Goal: Communication & Community: Answer question/provide support

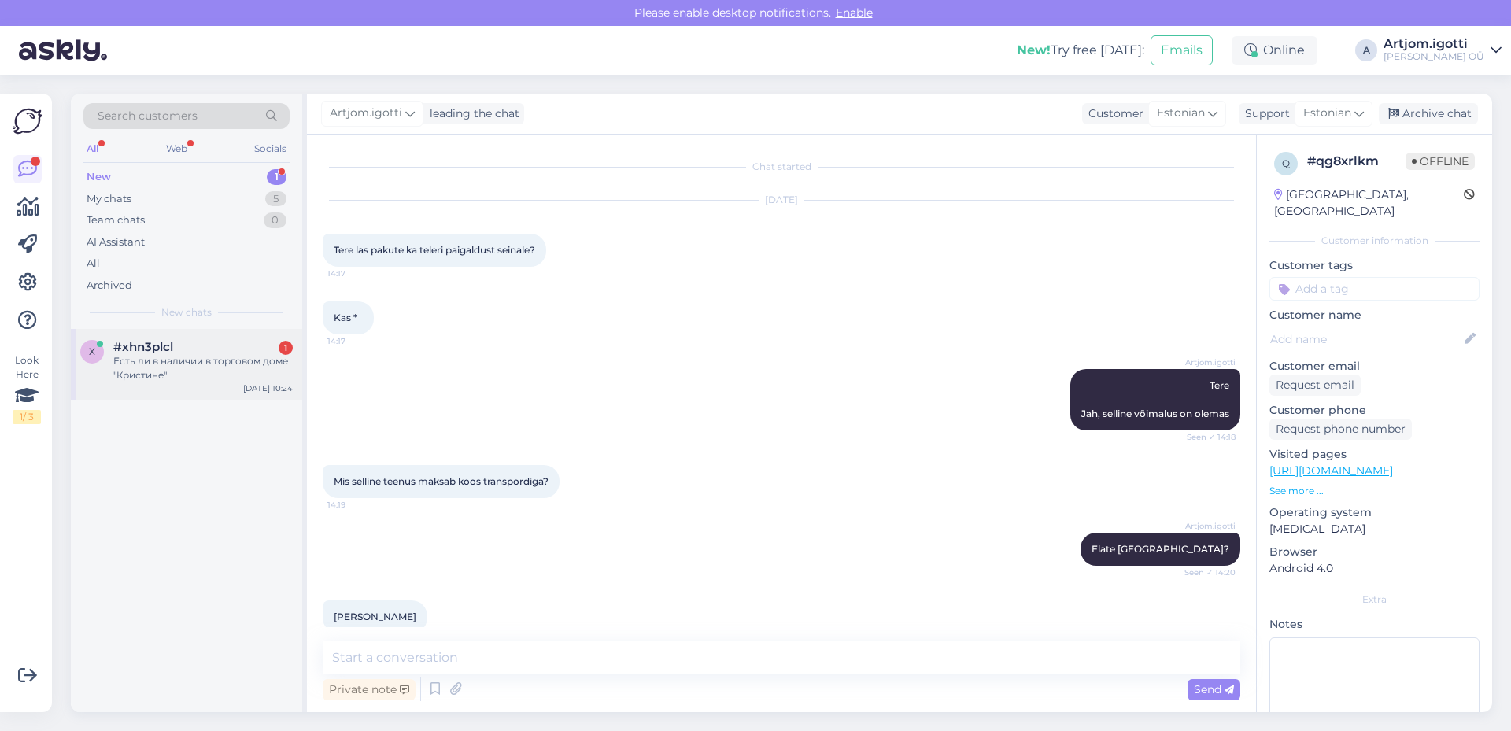
scroll to position [227, 0]
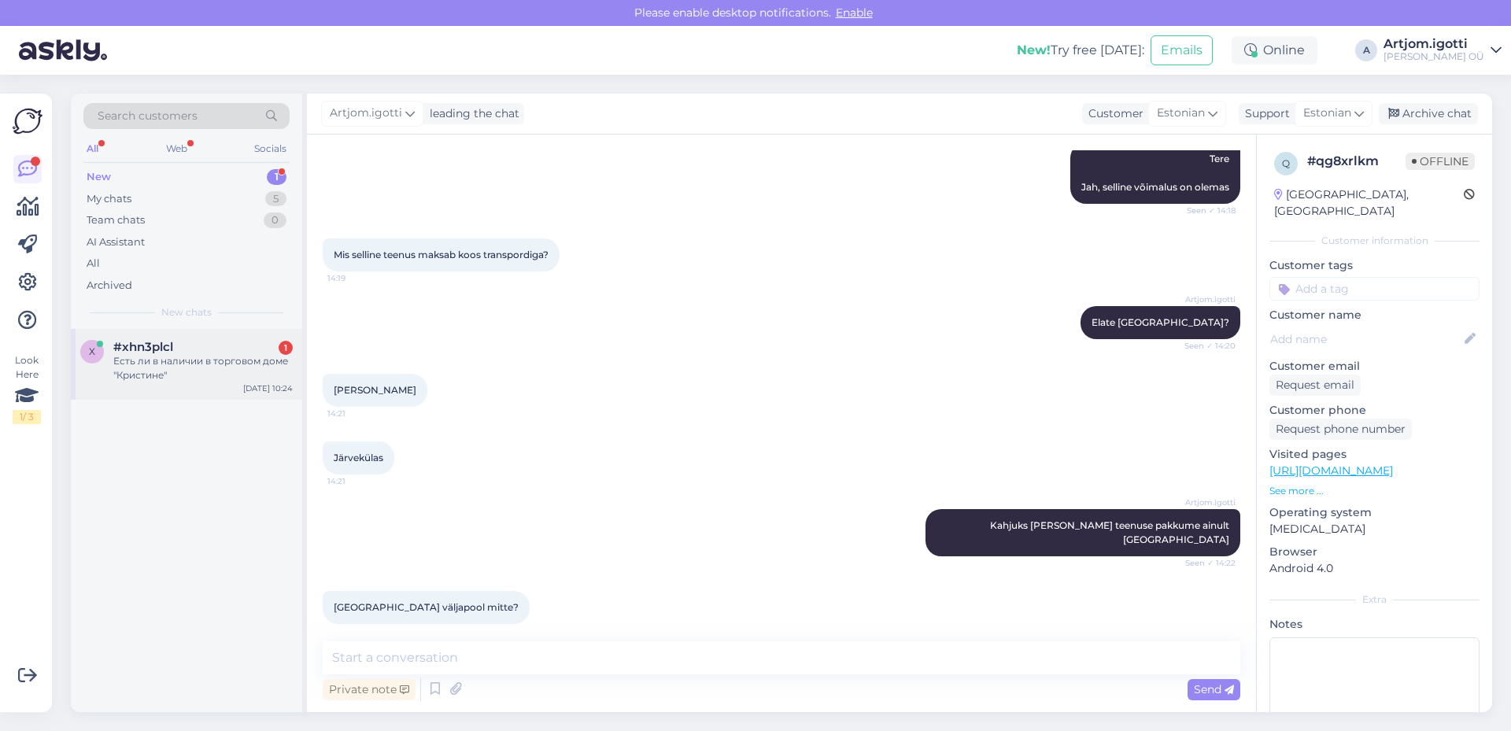
click at [230, 370] on div "Есть ли в наличии в торговом доме "Кристине"" at bounding box center [202, 368] width 179 height 28
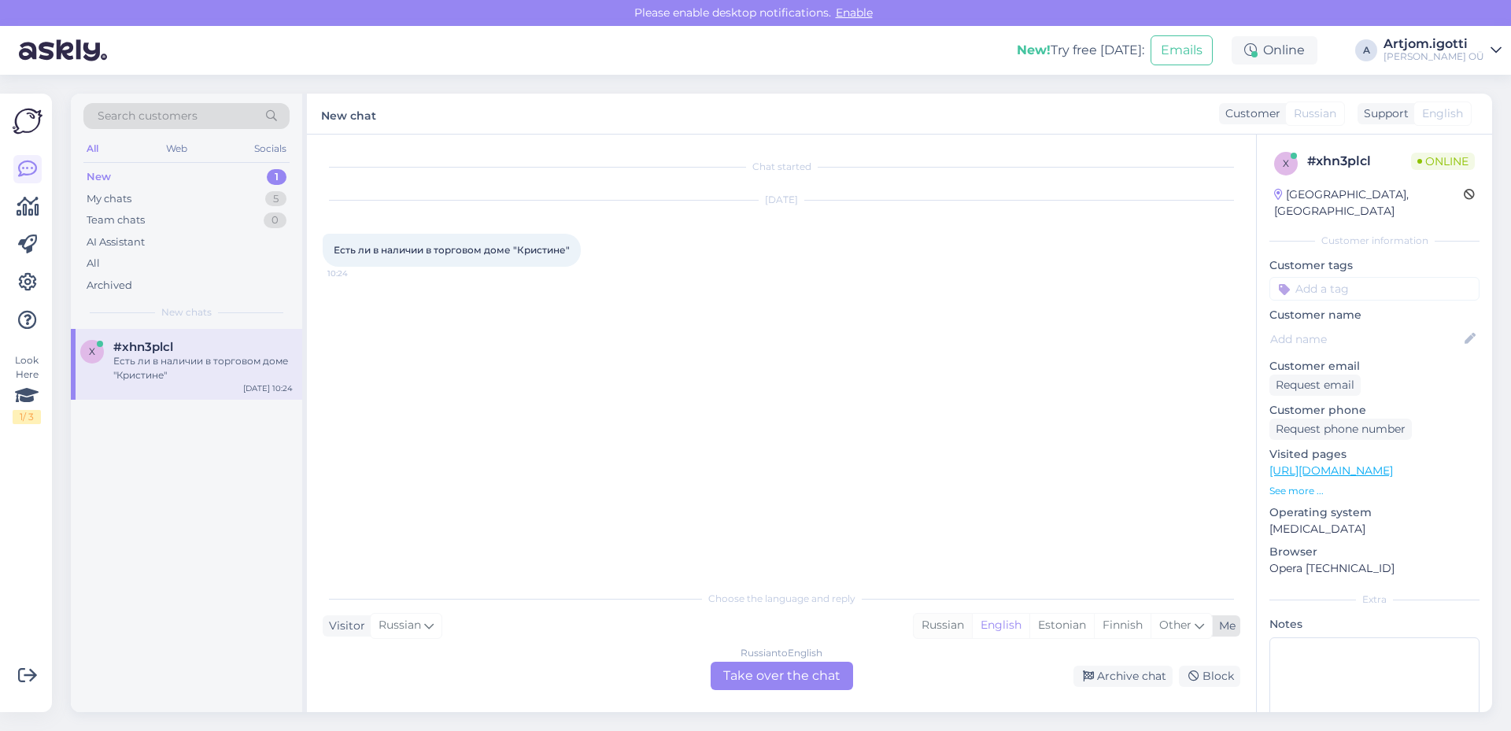
click at [949, 629] on div "Russian" at bounding box center [943, 626] width 58 height 24
click at [797, 680] on div "Russian to Russian Take over the chat" at bounding box center [782, 676] width 142 height 28
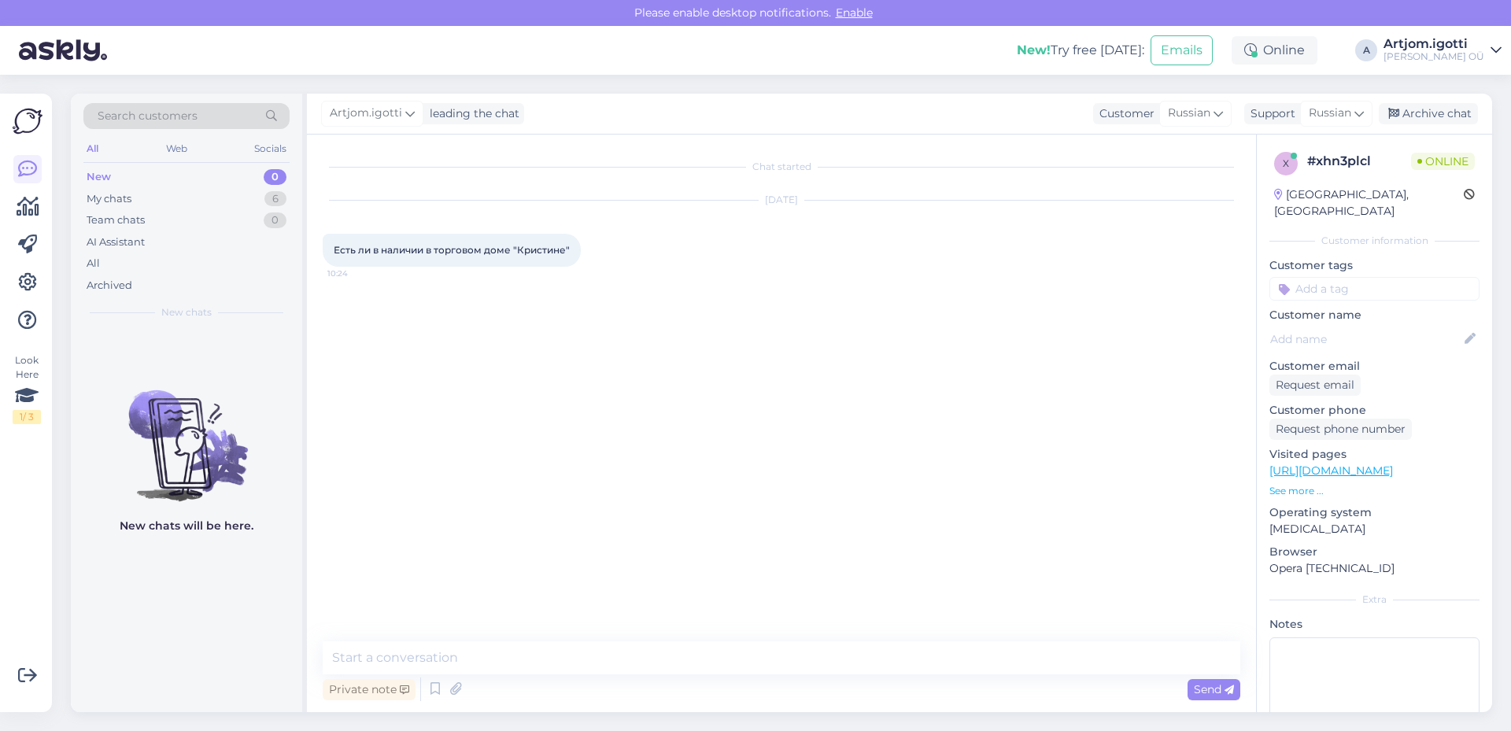
click at [530, 640] on div "Chat started Sep 28 2025 Есть ли в наличии в торговом доме "Кристине" 10:24 Pri…" at bounding box center [781, 424] width 949 height 578
click at [528, 649] on textarea at bounding box center [782, 658] width 918 height 33
type textarea "p"
type textarea "P"
type textarea "Здравстуйте"
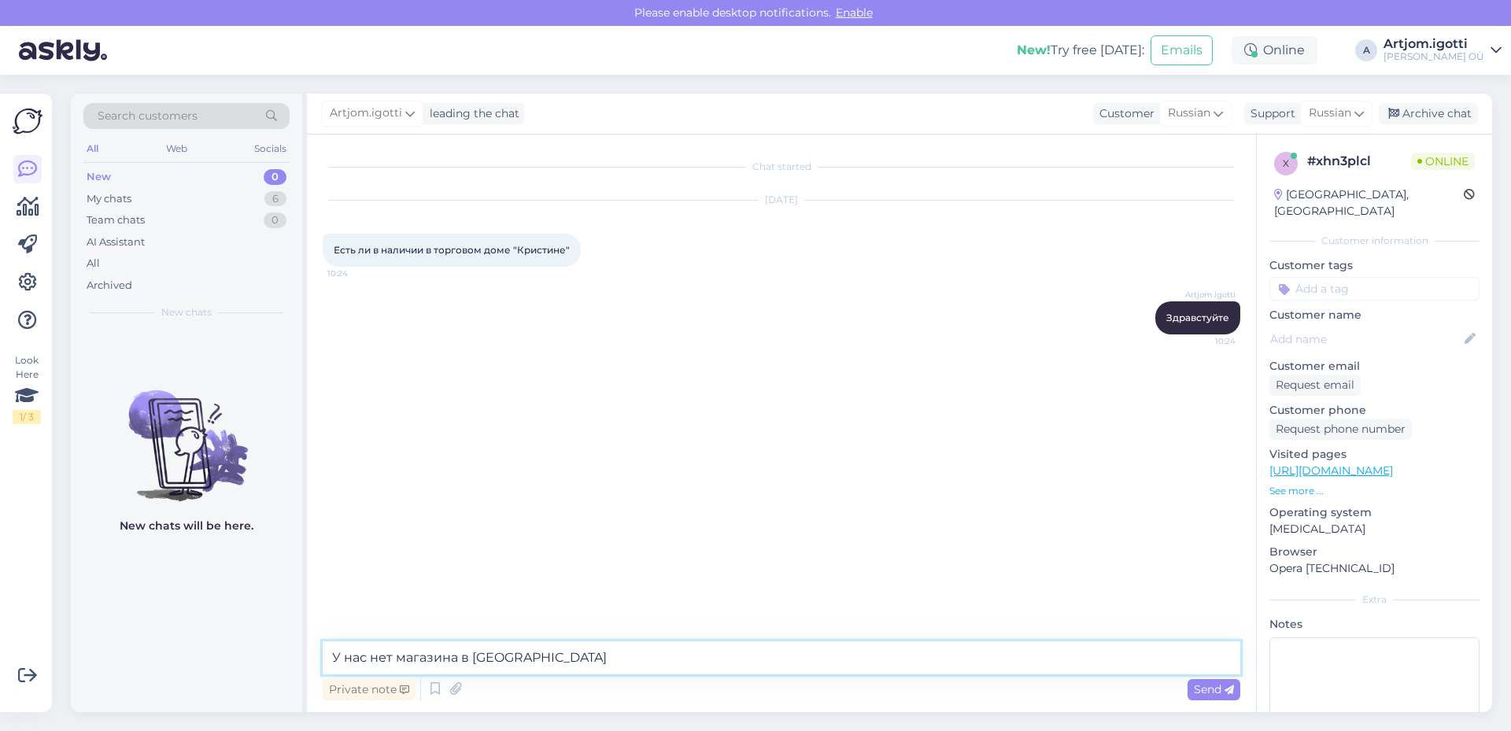
type textarea "У нас нет магазина в кристине"
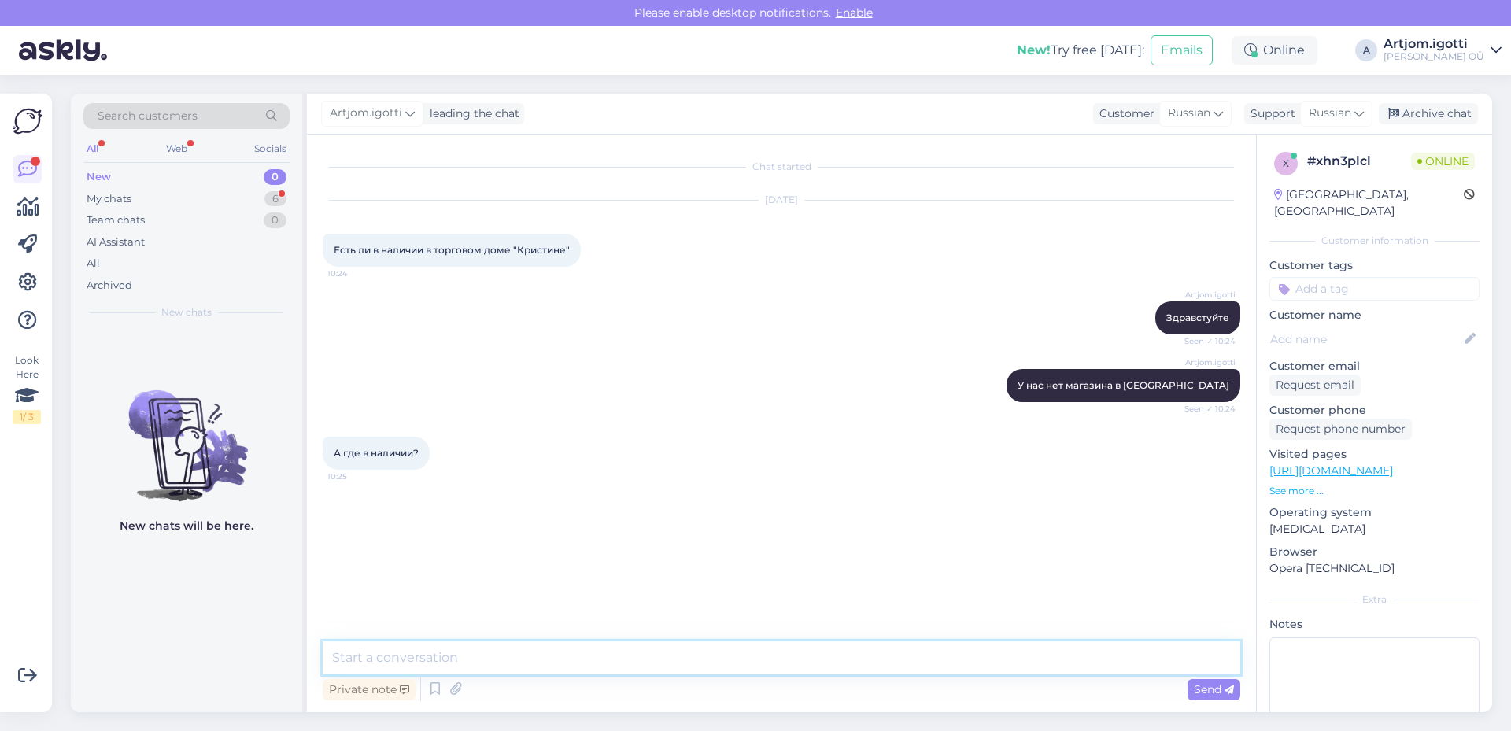
click at [779, 664] on textarea at bounding box center [782, 658] width 918 height 33
type textarea "Какой именно товар вы имеете ввиду"
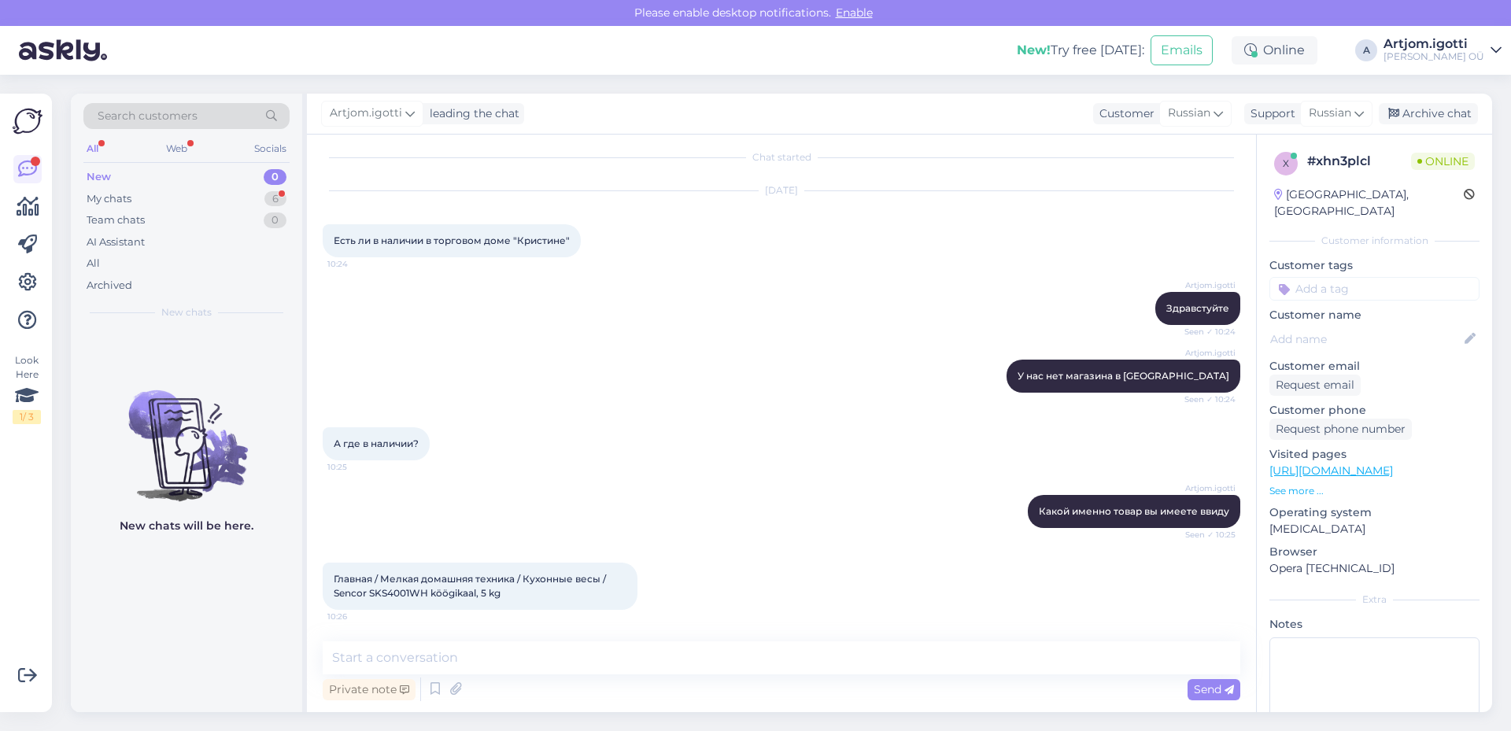
click at [399, 596] on span "Главная / Мелкая домашняя техника / Кухонные весы / Sencor SKS4001WH köögikaal,…" at bounding box center [471, 586] width 275 height 26
copy span "SKS4001WH"
click at [450, 642] on div "Chat started Sep 28 2025 Есть ли в наличии в торговом доме "Кристине" 10:24 Art…" at bounding box center [781, 424] width 949 height 578
click at [449, 651] on textarea at bounding box center [782, 658] width 918 height 33
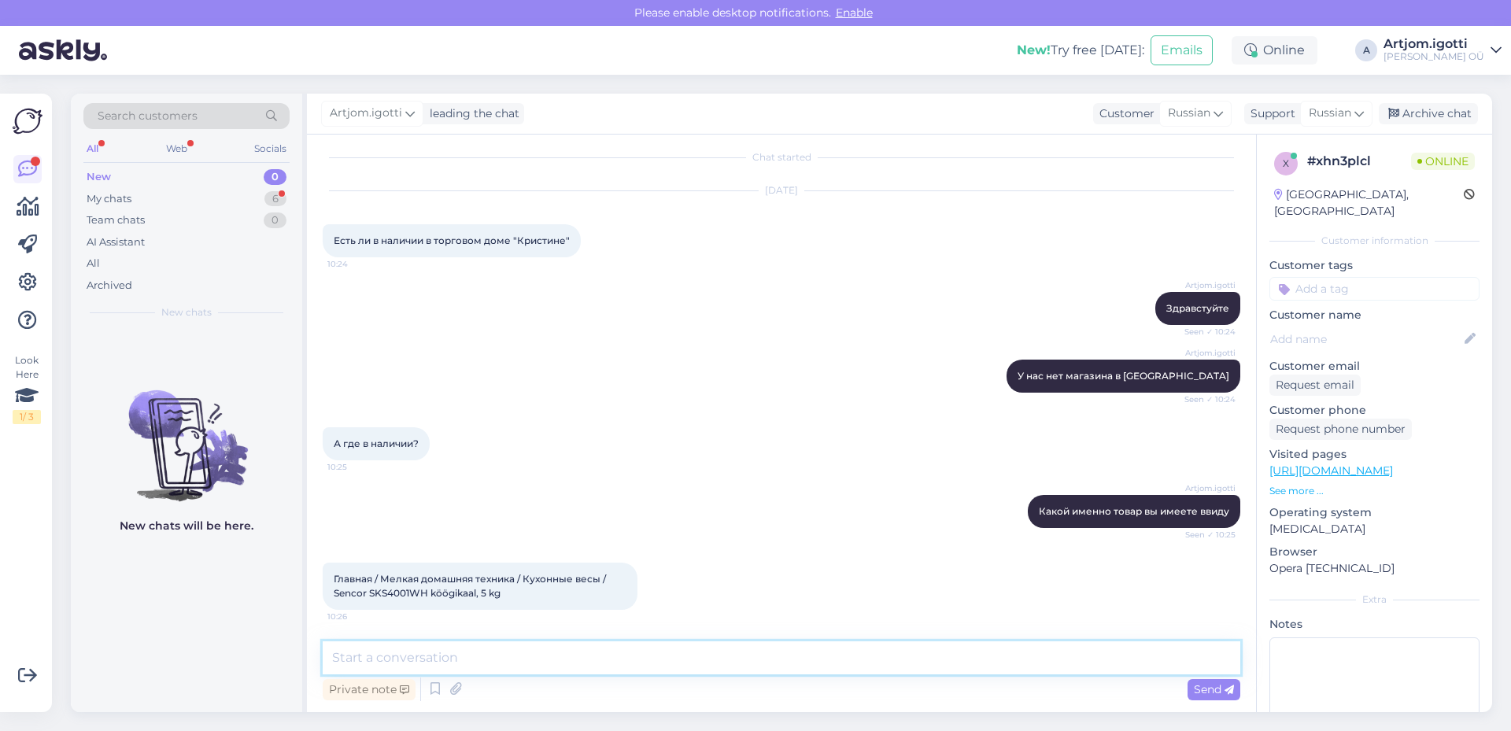
type textarea "а"
type textarea "F"
type textarea "d"
type textarea "В sikupilli центре есть запакованный товар"
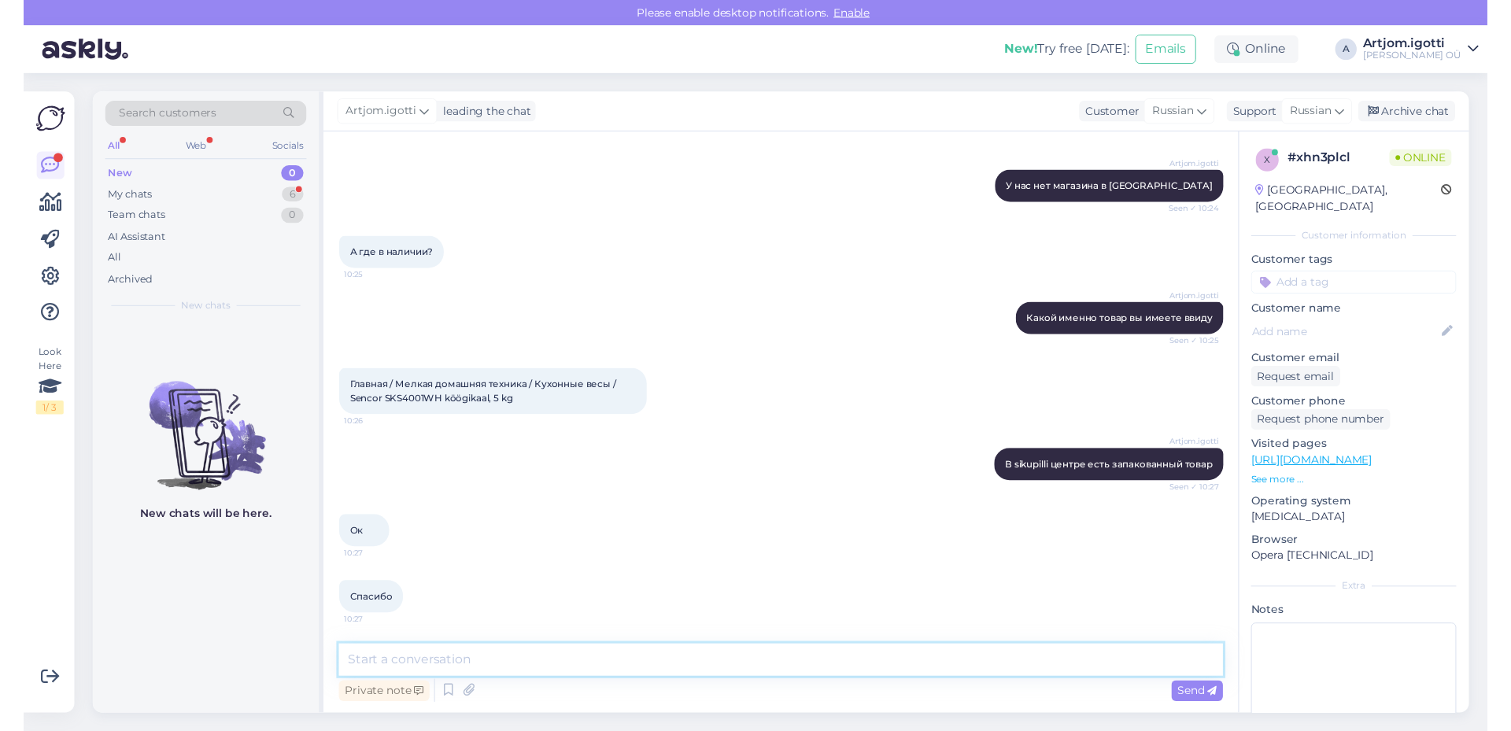
scroll to position [241, 0]
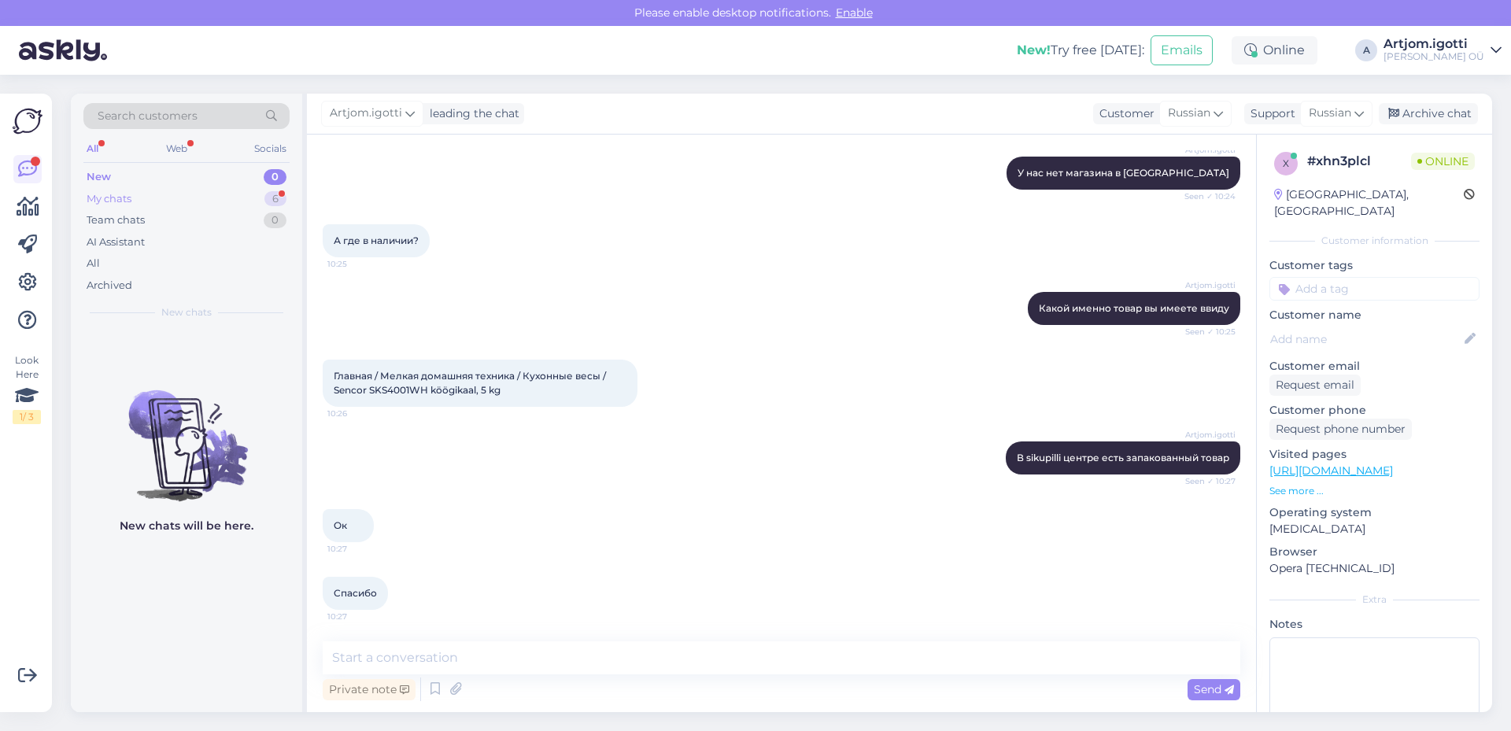
click at [162, 194] on div "My chats 6" at bounding box center [186, 199] width 206 height 22
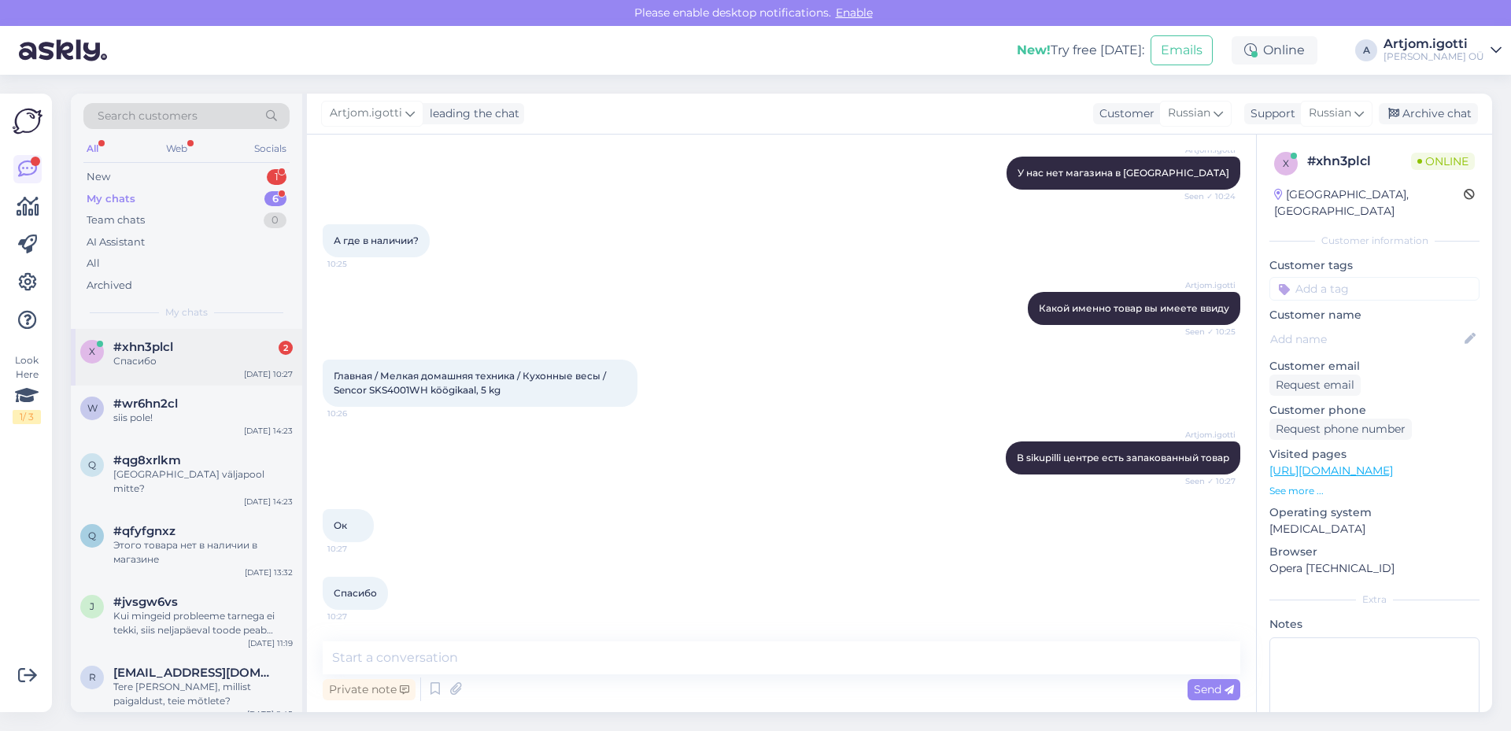
click at [231, 356] on div "Спасибо" at bounding box center [202, 361] width 179 height 14
click at [218, 186] on div "New 1" at bounding box center [186, 177] width 206 height 22
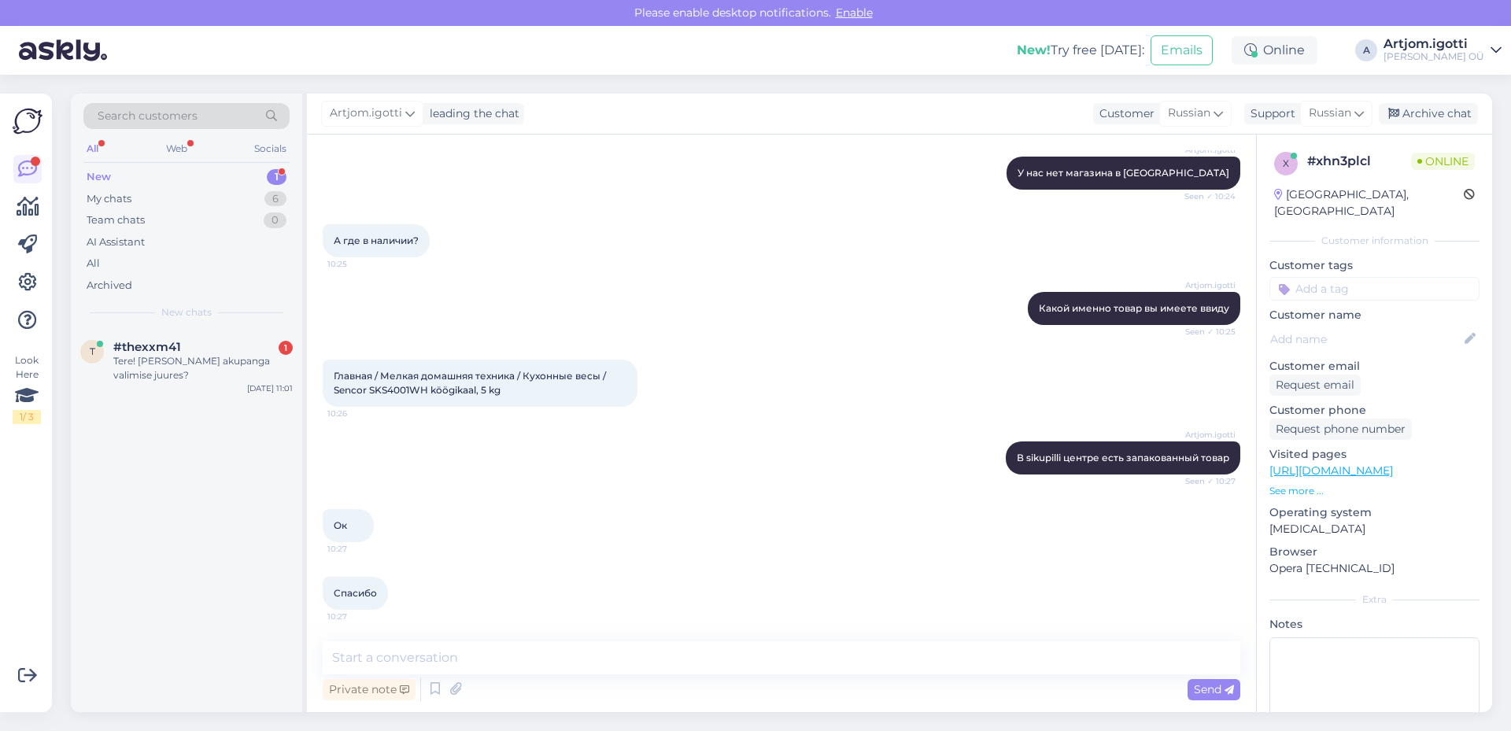
click at [198, 327] on div "Search customers All Web Socials New 1 My chats 6 Team chats 0 AI Assistant All…" at bounding box center [186, 211] width 231 height 235
click at [205, 342] on div "#thexxm41 1" at bounding box center [202, 347] width 179 height 14
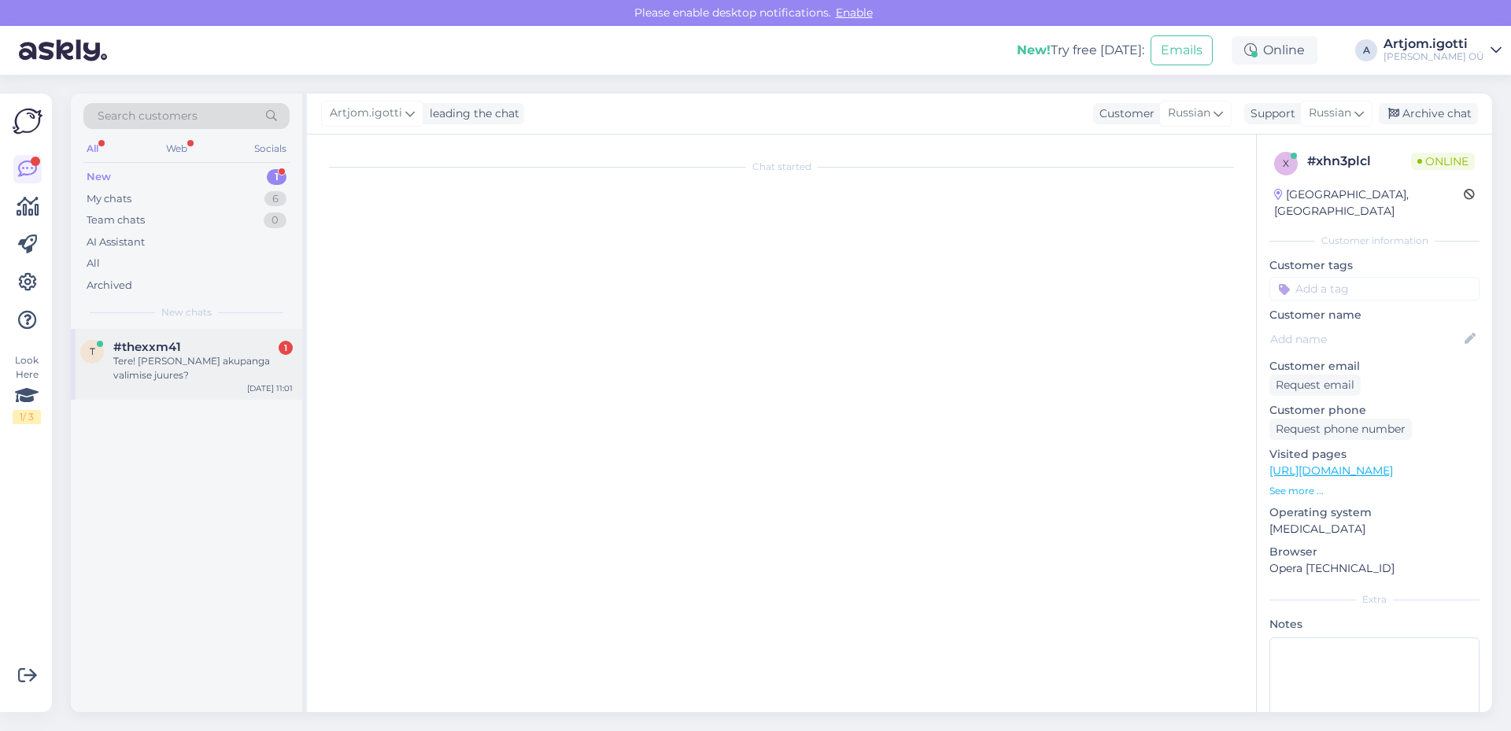
scroll to position [0, 0]
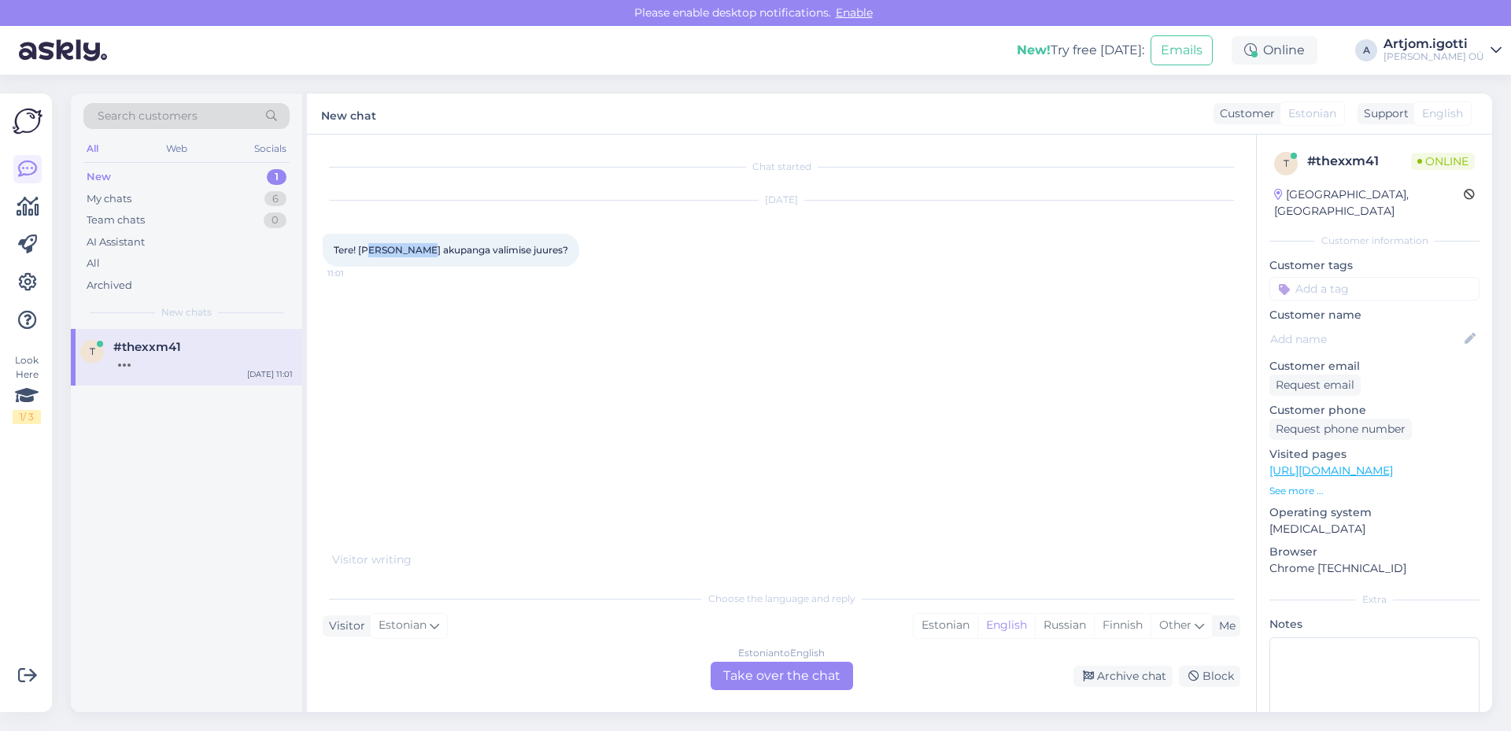
drag, startPoint x: 372, startPoint y: 249, endPoint x: 434, endPoint y: 243, distance: 62.4
click at [424, 244] on span "Tere! Mida teada akupanga valimise juures?" at bounding box center [451, 250] width 235 height 12
click at [954, 618] on div "Estonian" at bounding box center [946, 626] width 64 height 24
click at [791, 672] on div "Estonian to Estonian Take over the chat" at bounding box center [782, 676] width 142 height 28
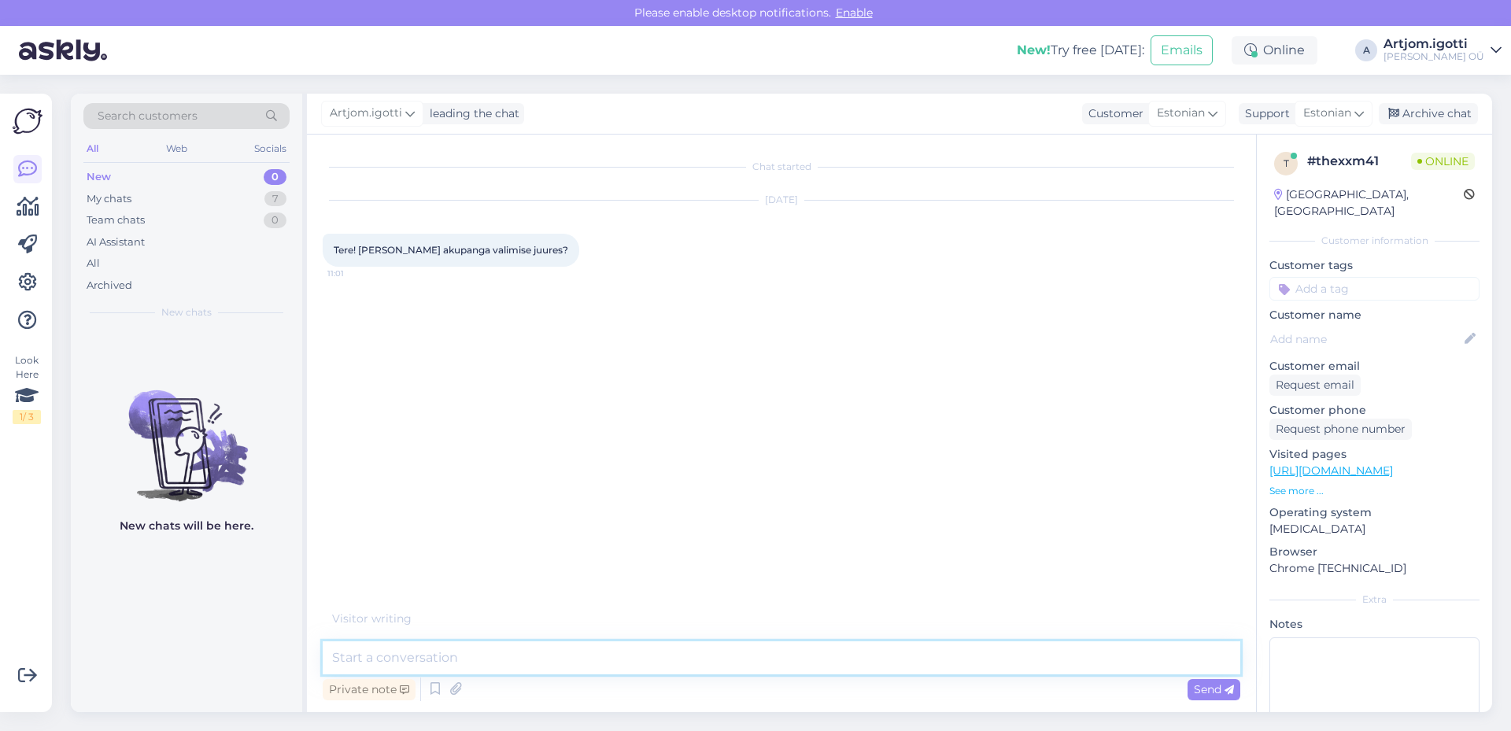
click at [462, 650] on textarea at bounding box center [782, 658] width 918 height 33
type textarea "M"
type textarea "Tere Ma ise vaataks mahtu ja väljundid."
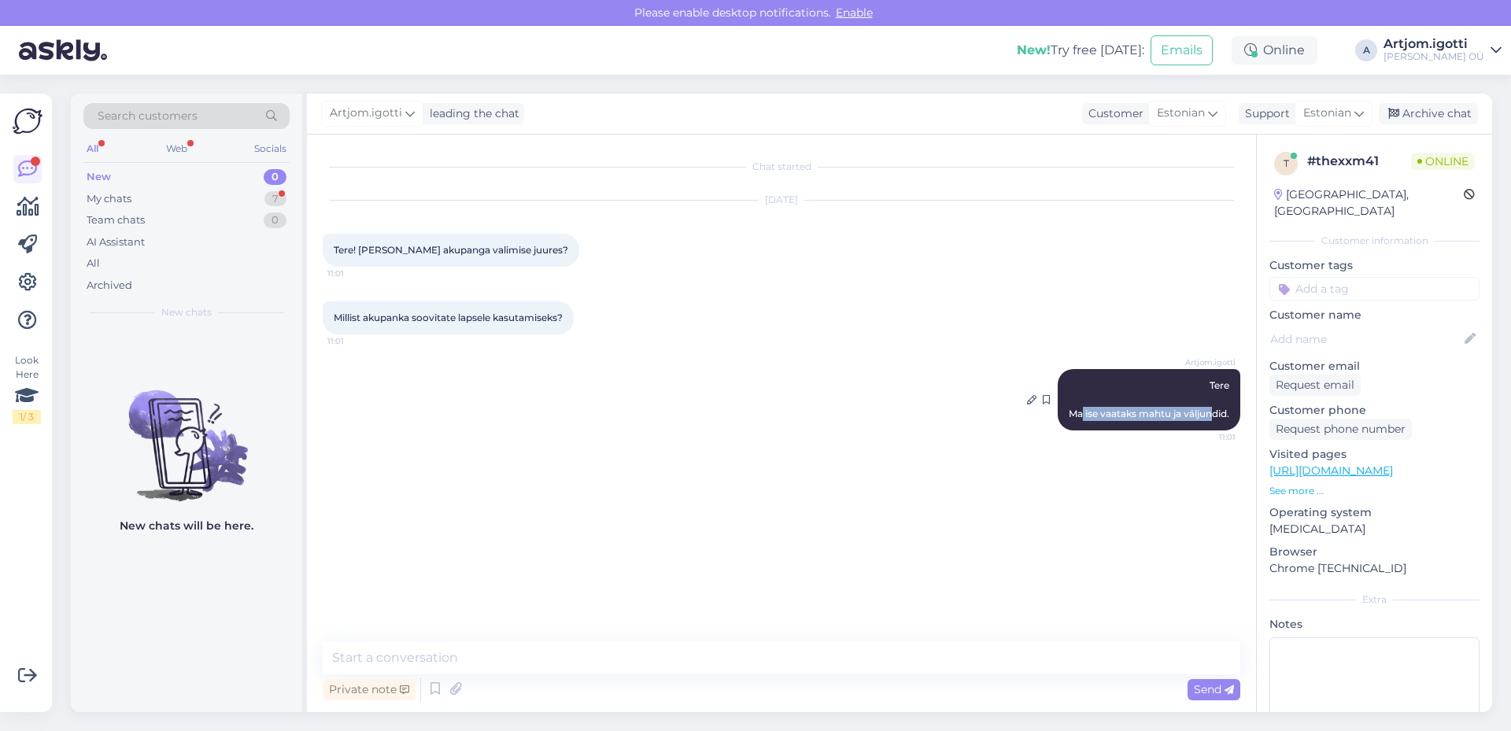
drag, startPoint x: 1079, startPoint y: 413, endPoint x: 1212, endPoint y: 413, distance: 133.0
click at [1212, 413] on span "Tere Ma ise vaataks mahtu ja väljundid." at bounding box center [1149, 399] width 161 height 40
drag, startPoint x: 1115, startPoint y: 406, endPoint x: 1123, endPoint y: 405, distance: 8.8
click at [1123, 405] on div "Artjom.igotti Tere Ma ise vaataks mahtu ja väljundid. 11:01" at bounding box center [1149, 399] width 183 height 61
click at [1206, 415] on span "Tere Ma ise vaataks mahtu ja väljundid." at bounding box center [1149, 399] width 161 height 40
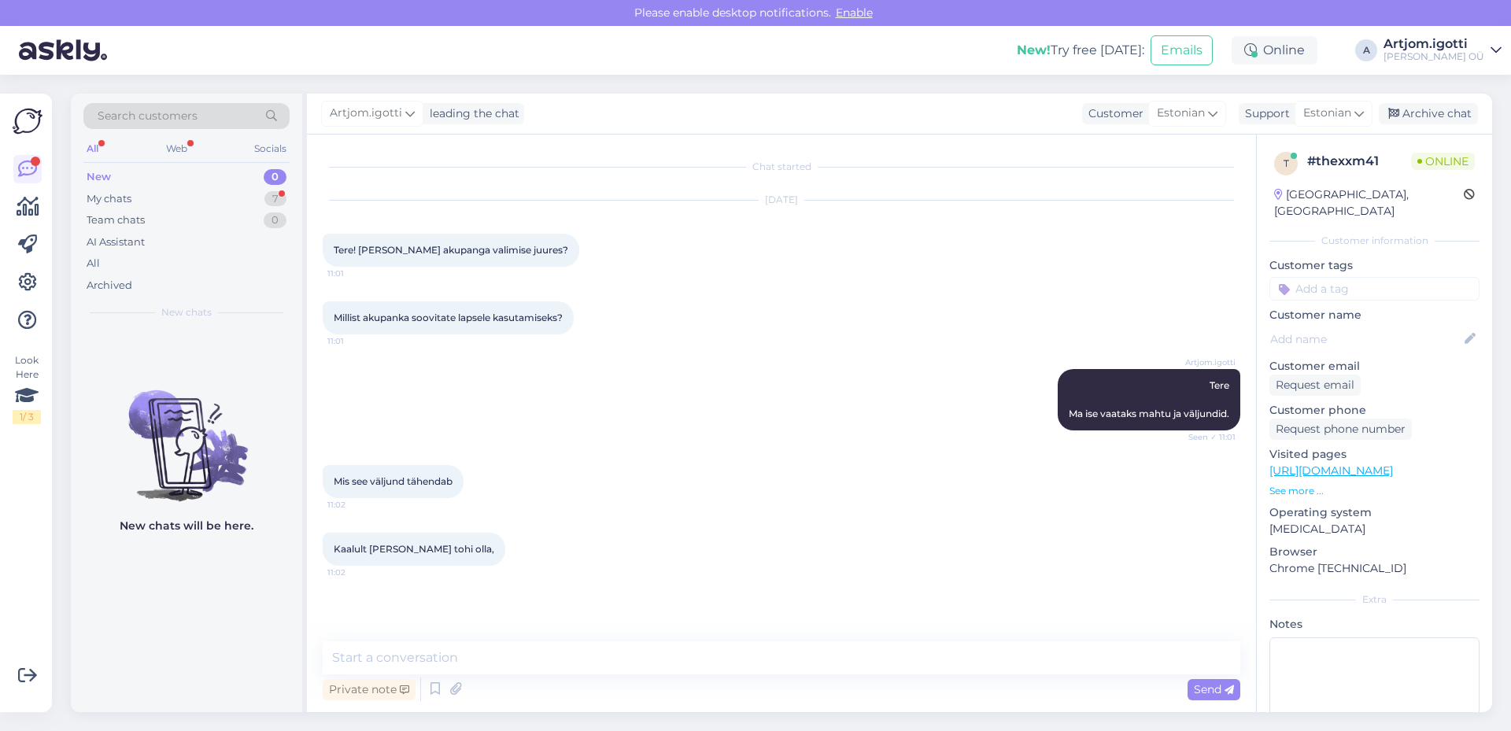
click at [395, 642] on div "Chat started Sep 28 2025 Tere! Mida teada akupanga valimise juures? 11:01 Milli…" at bounding box center [781, 424] width 949 height 578
click at [395, 652] on textarea at bounding box center [782, 658] width 918 height 33
click at [399, 649] on textarea at bounding box center [782, 658] width 918 height 33
click at [352, 660] on textarea "Oodavamatel" at bounding box center [782, 658] width 918 height 33
click at [457, 646] on textarea "Odavamatel" at bounding box center [782, 658] width 918 height 33
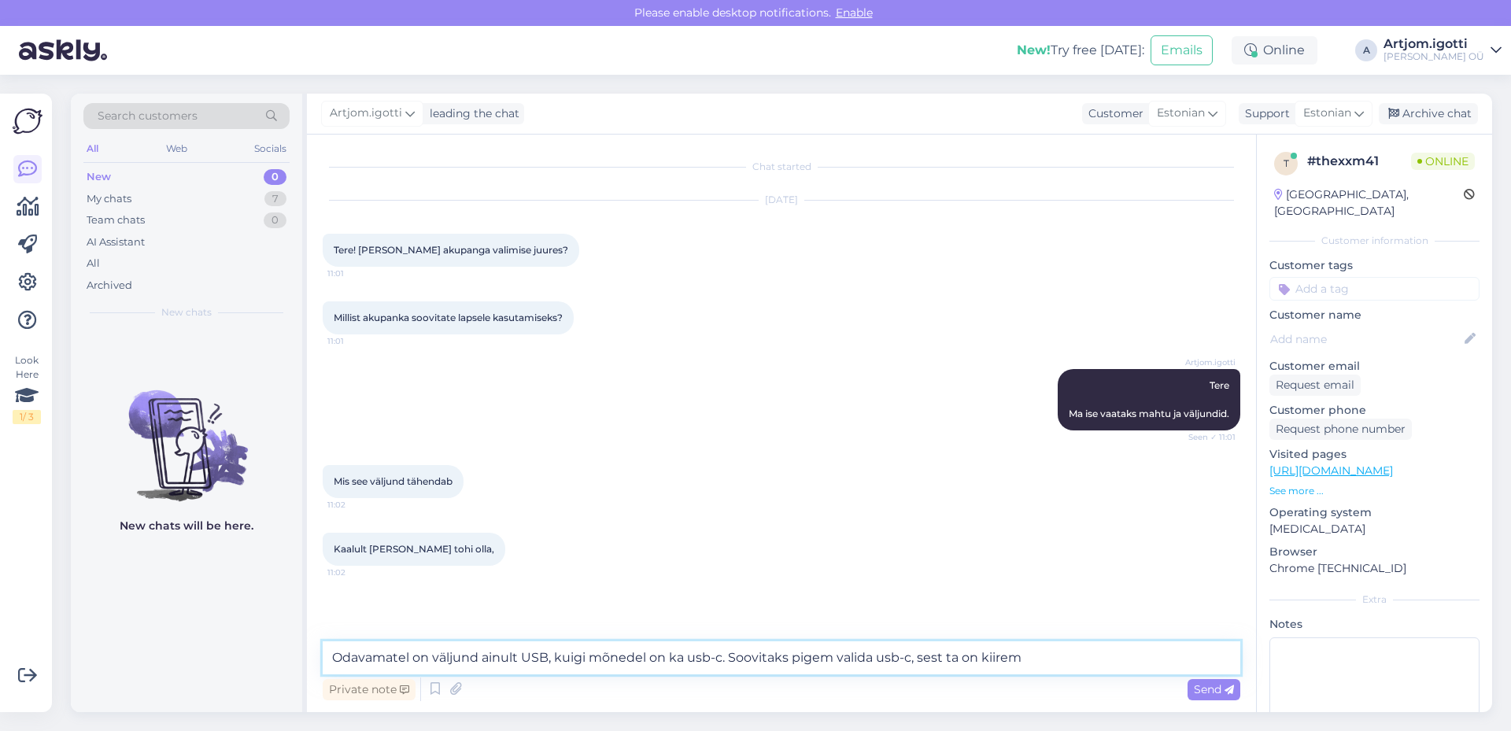
type textarea "Odavamatel on väljund ainult USB, kuigi mõnedel on ka usb-c. Soovitaks pigem va…"
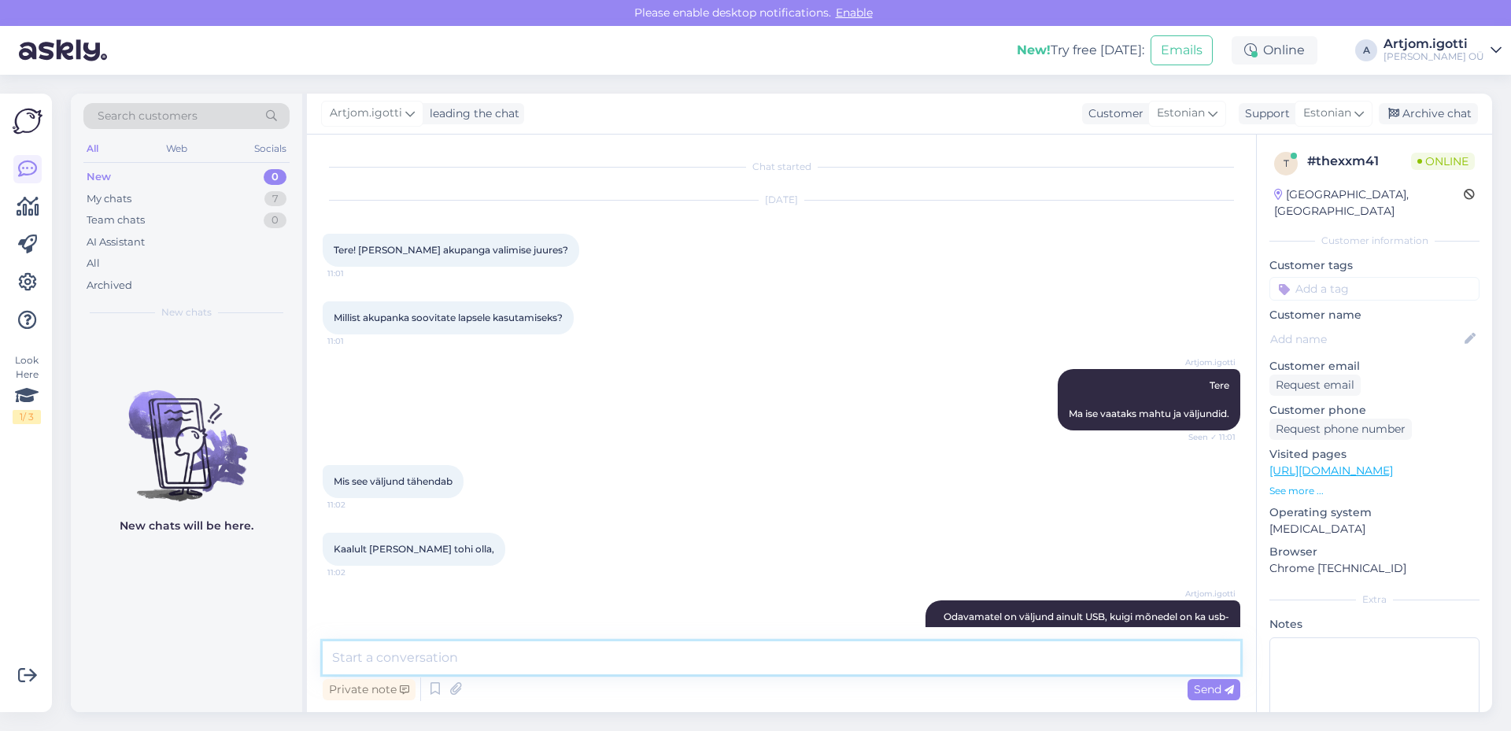
scroll to position [38, 0]
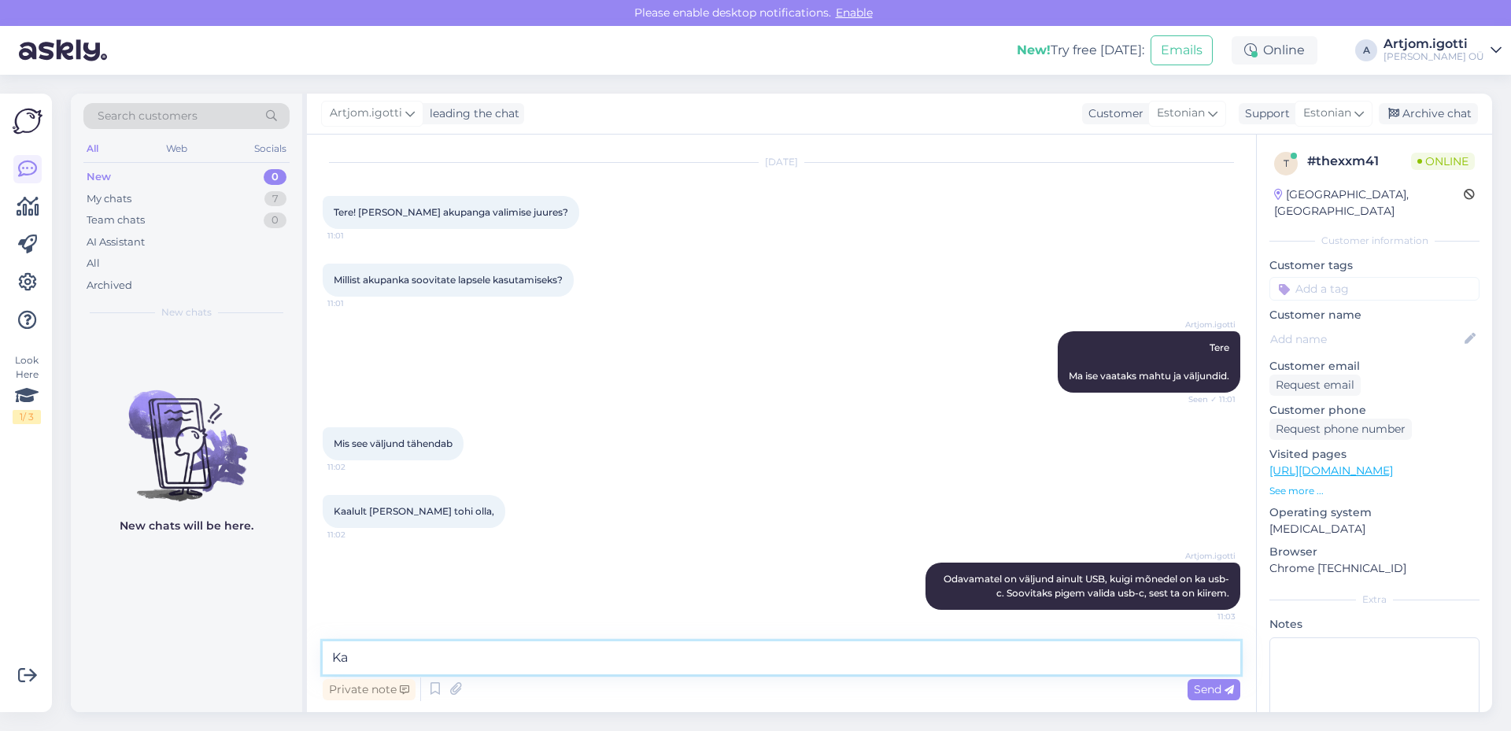
type textarea "K"
type textarea "S"
click at [608, 655] on textarea "Kui ei soovi väga rasked, siis soovitaks 10000Mah" at bounding box center [782, 658] width 918 height 33
click at [676, 656] on textarea "Kui ei soovi väga rasked, siis soovitaks 10000 Mah" at bounding box center [782, 658] width 918 height 33
type textarea "Kui ei soovi väga rasked, siis soovitaks 10000 Mah valida."
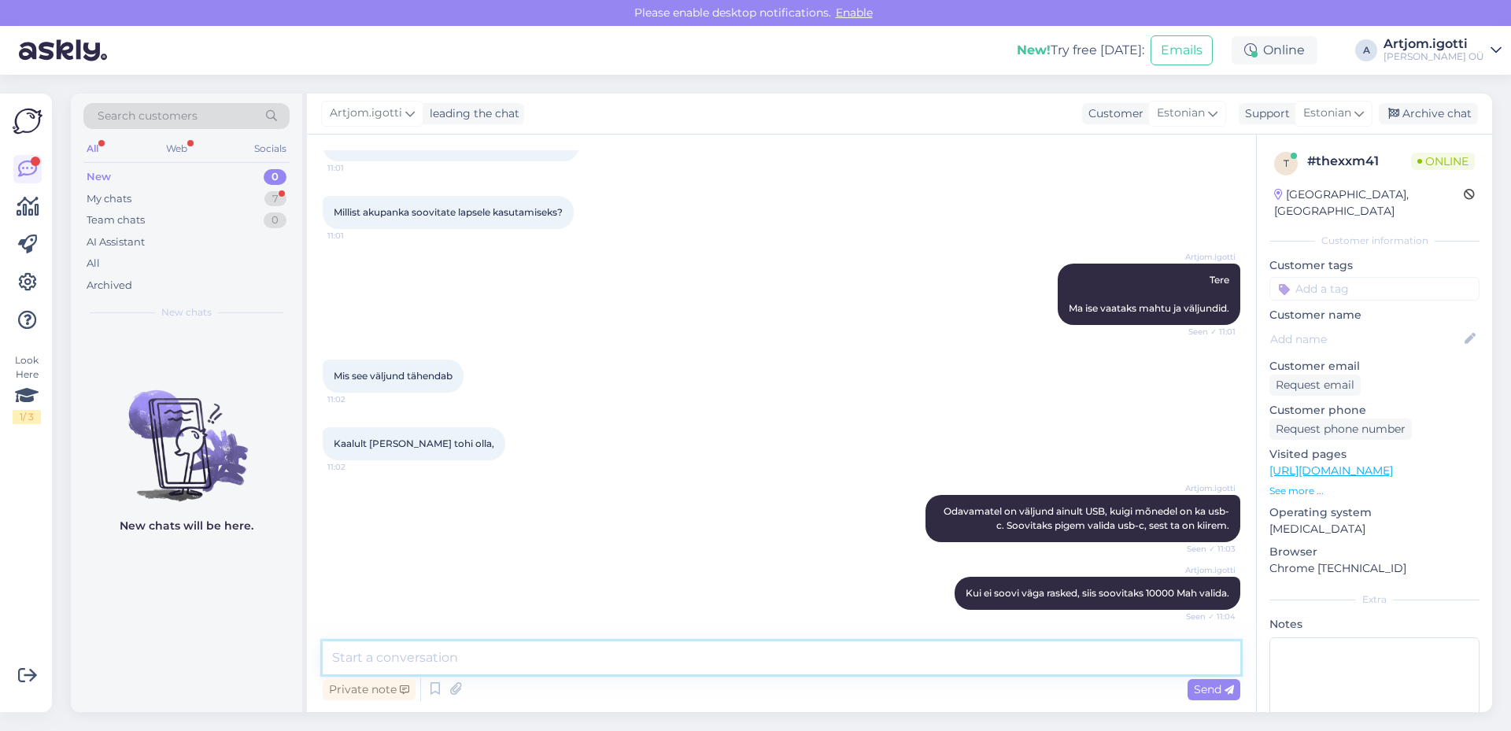
scroll to position [173, 0]
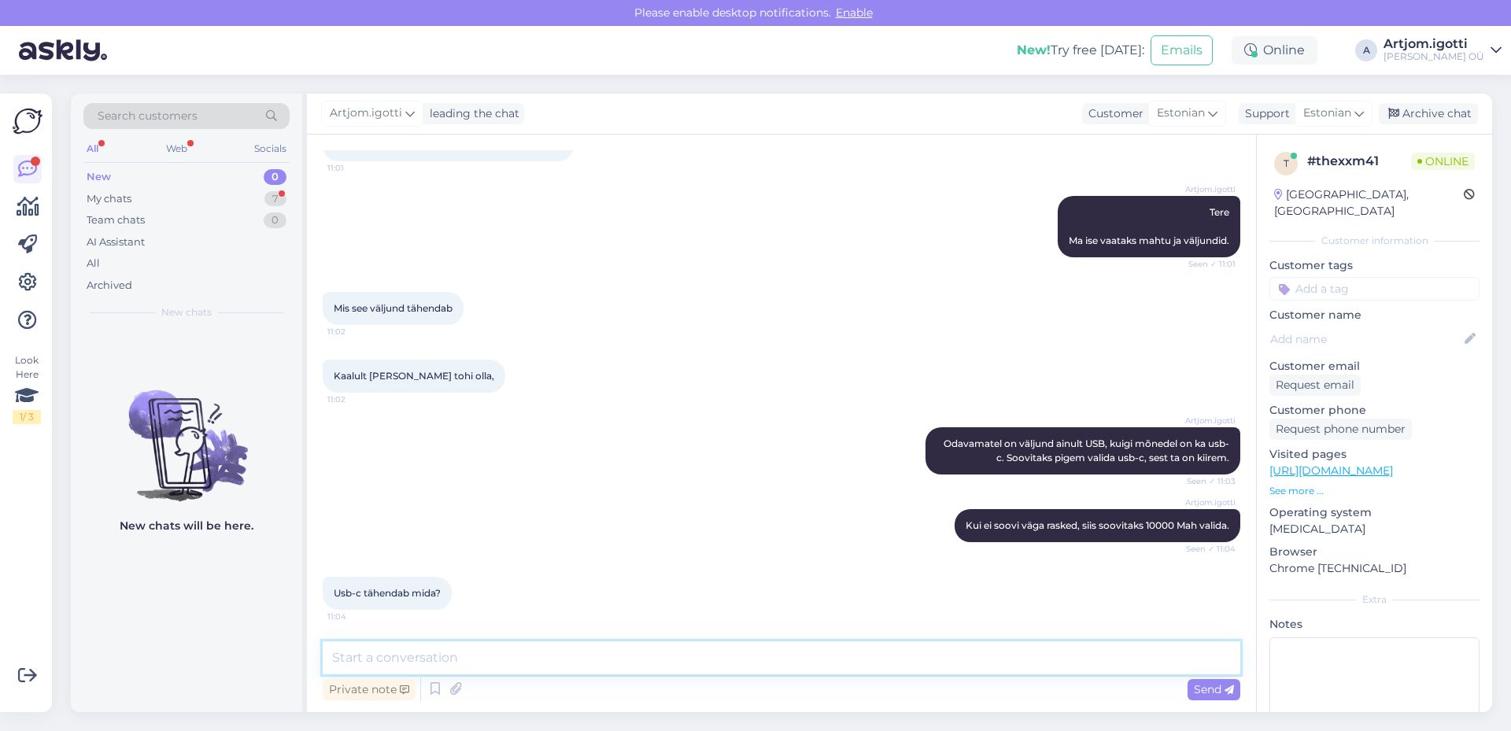
click at [488, 653] on textarea at bounding box center [782, 658] width 918 height 33
drag, startPoint x: 335, startPoint y: 591, endPoint x: 483, endPoint y: 592, distance: 147.2
click at [483, 592] on div "Usb-c tähendab mida? 11:04" at bounding box center [782, 594] width 918 height 68
copy span "Usb-c tähendab mida?"
click at [517, 654] on textarea at bounding box center [782, 658] width 918 height 33
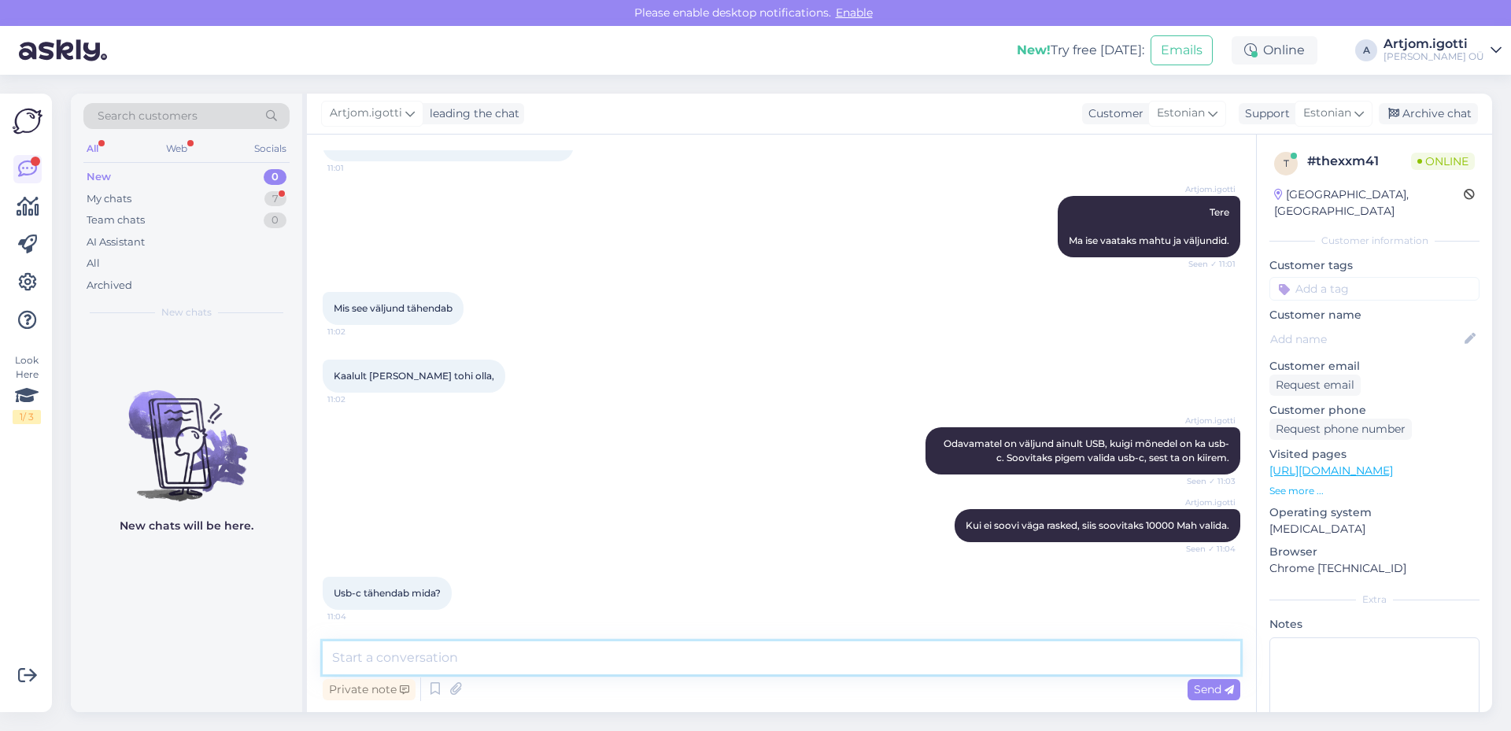
paste textarea "USB-C tähendab tegelikult ühenduse kuju ja standardit"
click at [728, 657] on textarea "USB-C tähendab tegelikult ühenduse kuju ja standardit" at bounding box center [782, 658] width 918 height 33
type textarea "USB-C tähendab tegelikult ühenduse kuju ja standardit."
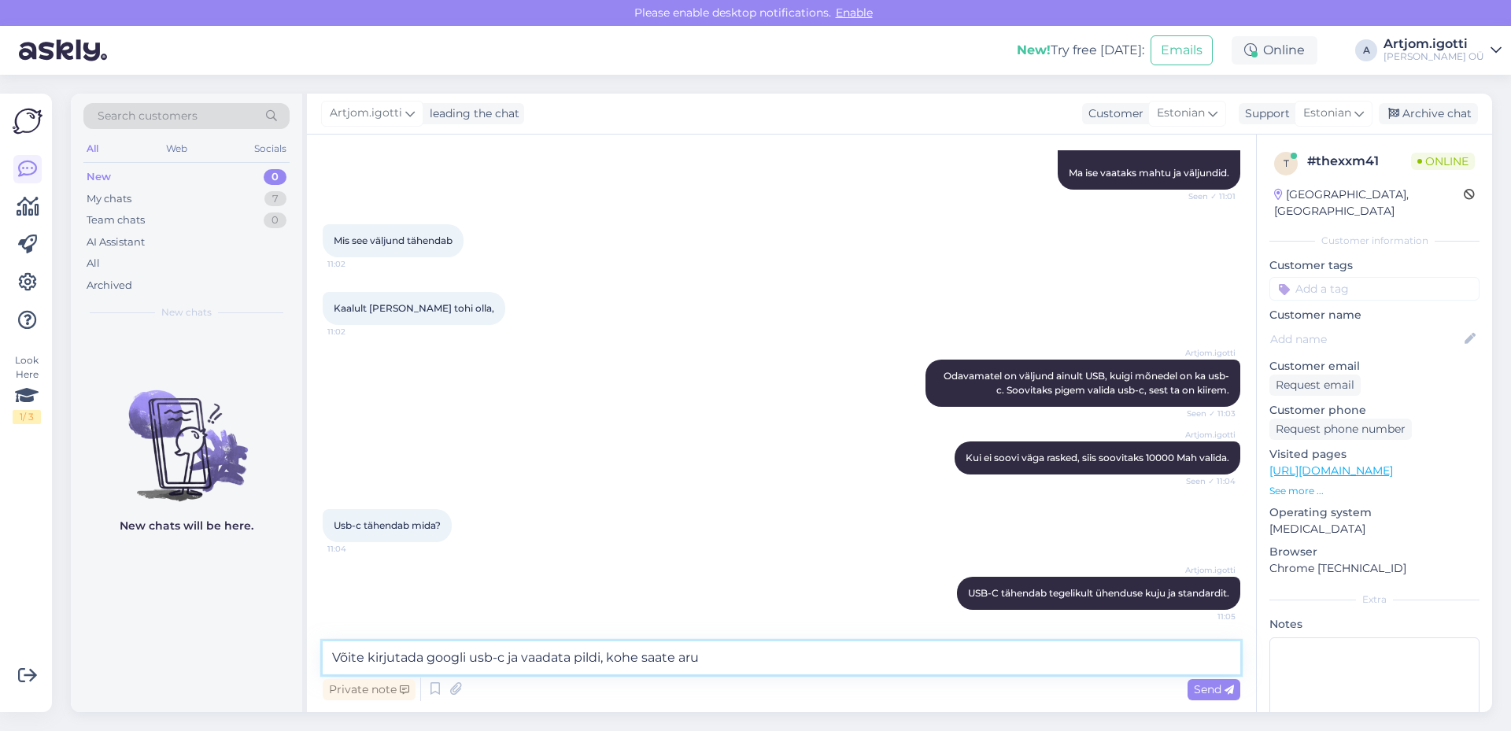
type textarea "Võite kirjutada googli usb-c ja vaadata pildi, kohe saate aru."
